Goal: Task Accomplishment & Management: Manage account settings

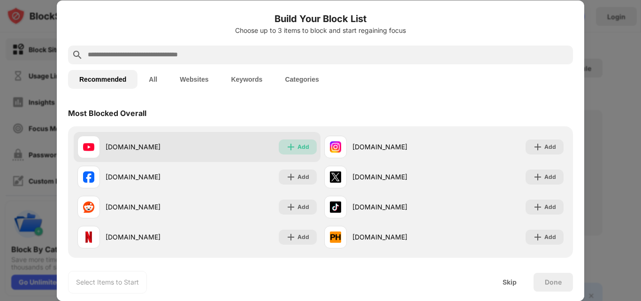
click at [289, 145] on img at bounding box center [290, 146] width 9 height 9
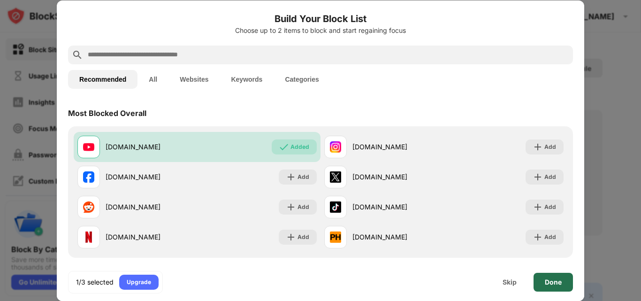
click at [555, 281] on div "Done" at bounding box center [553, 282] width 17 height 8
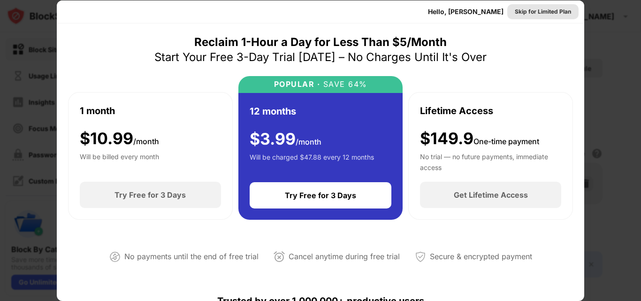
click at [538, 9] on div "Skip for Limited Plan" at bounding box center [543, 11] width 56 height 9
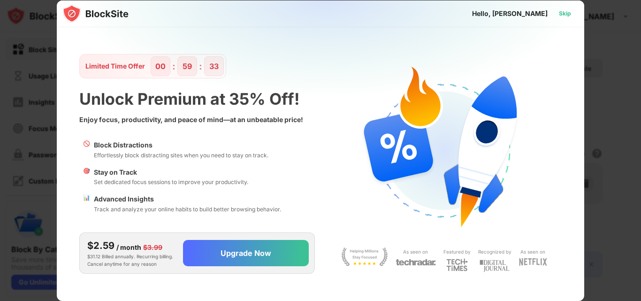
click at [566, 10] on div "Skip" at bounding box center [565, 13] width 12 height 9
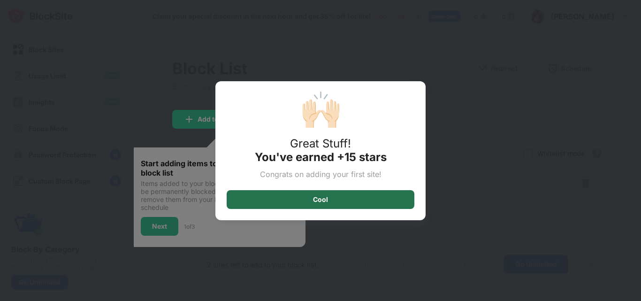
click at [303, 198] on div "Cool" at bounding box center [321, 199] width 188 height 19
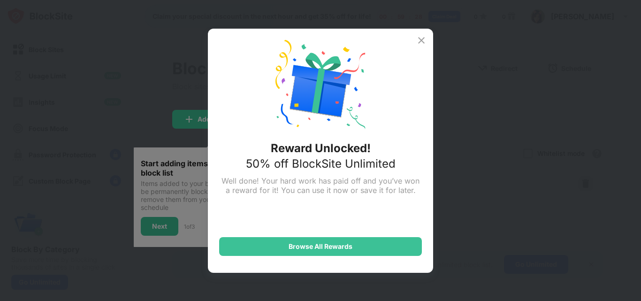
click at [424, 38] on img at bounding box center [421, 40] width 11 height 11
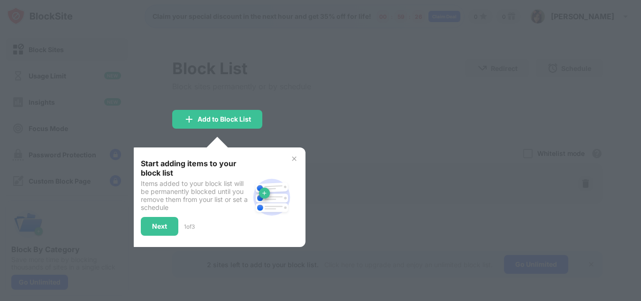
click at [295, 158] on img at bounding box center [294, 159] width 8 height 8
